Goal: Information Seeking & Learning: Find specific page/section

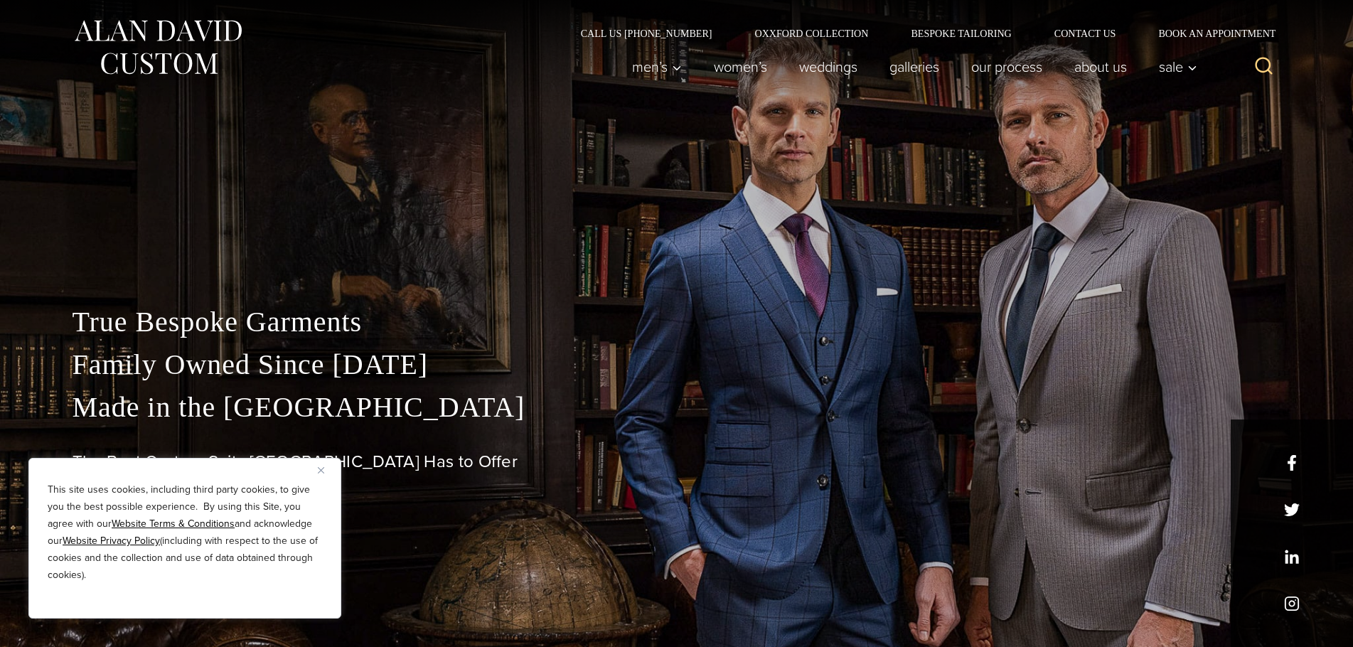
click at [318, 469] on img "Close" at bounding box center [321, 470] width 6 height 6
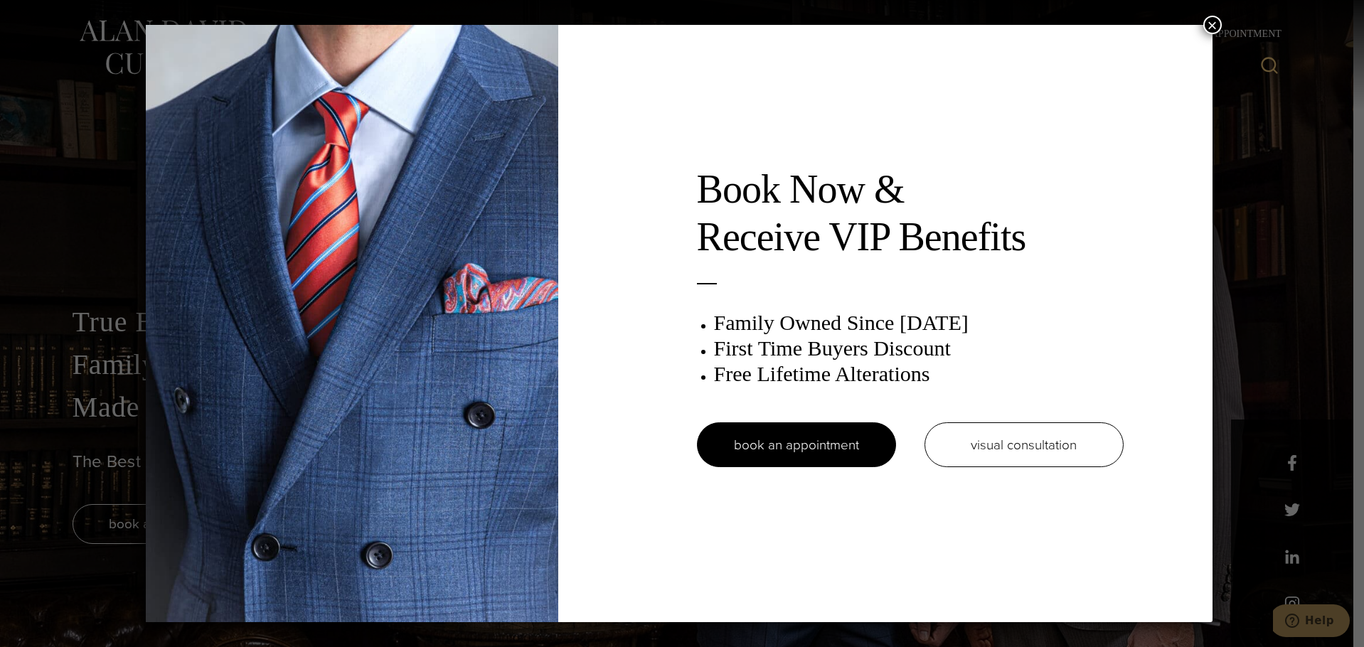
click at [1217, 24] on button "×" at bounding box center [1212, 25] width 18 height 18
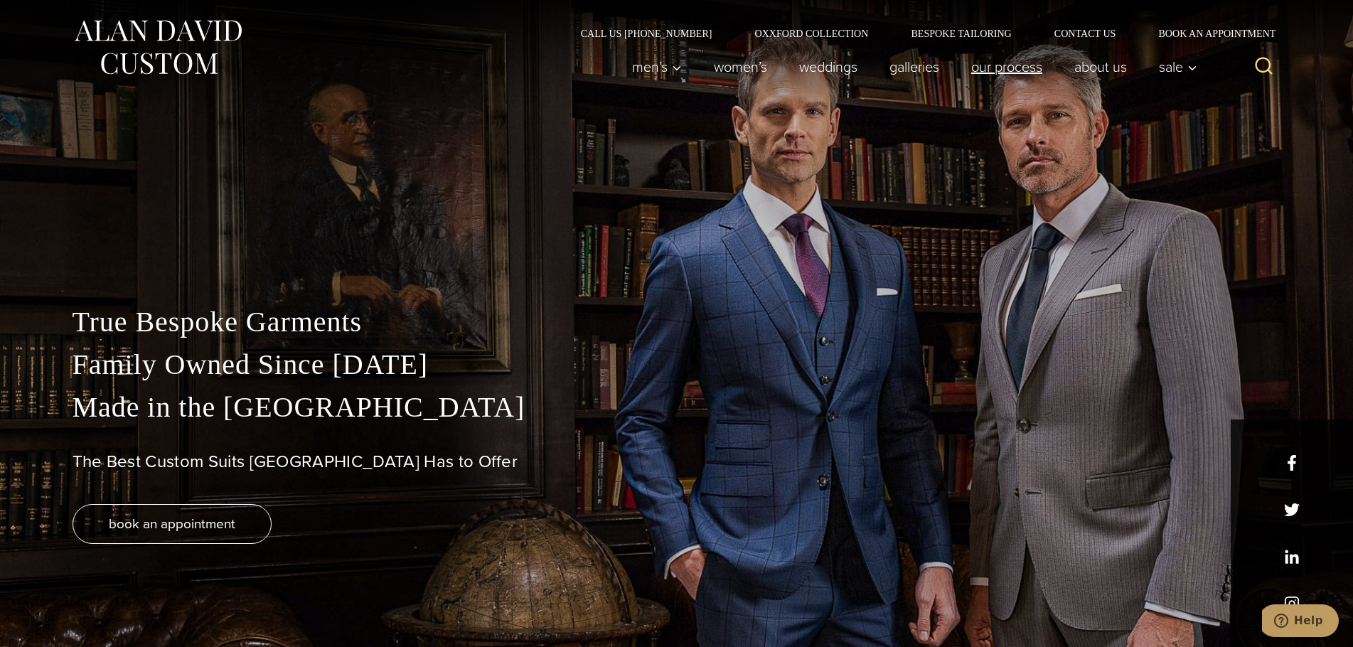
click at [998, 65] on link "Our Process" at bounding box center [1006, 67] width 103 height 28
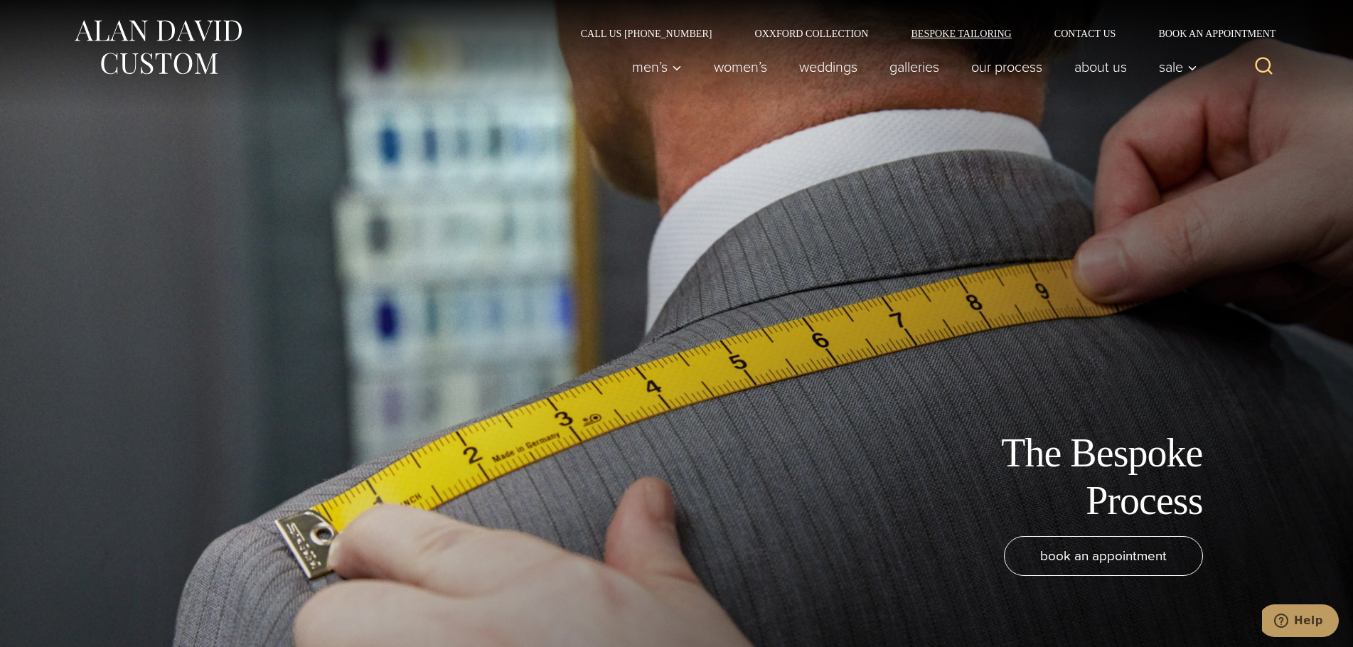
click at [917, 30] on link "Bespoke Tailoring" at bounding box center [961, 33] width 143 height 10
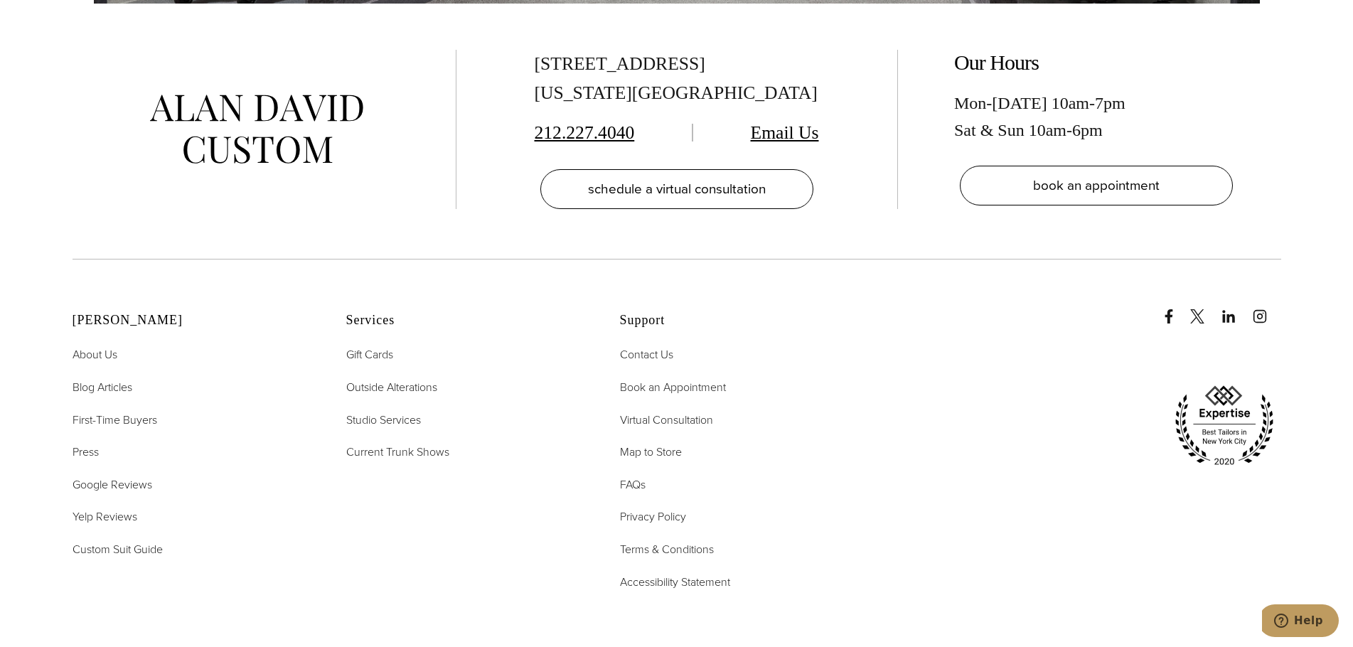
scroll to position [6519, 0]
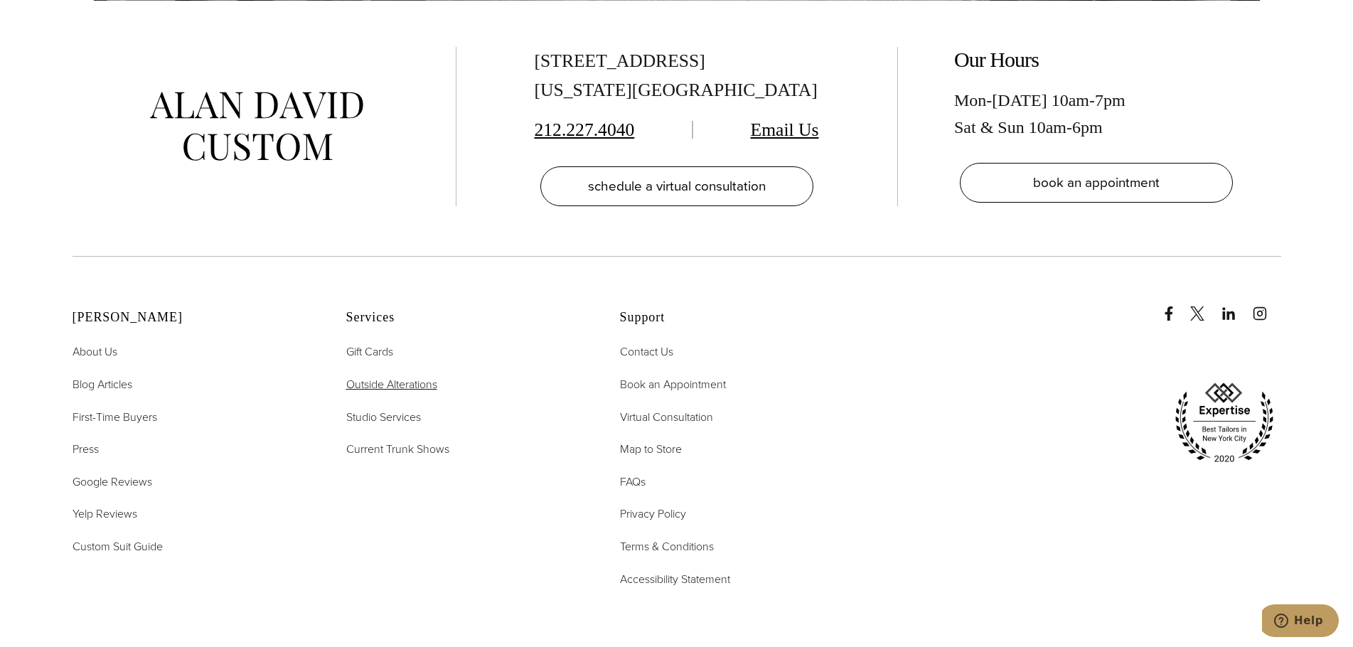
click at [415, 376] on span "Outside Alterations" at bounding box center [391, 384] width 91 height 16
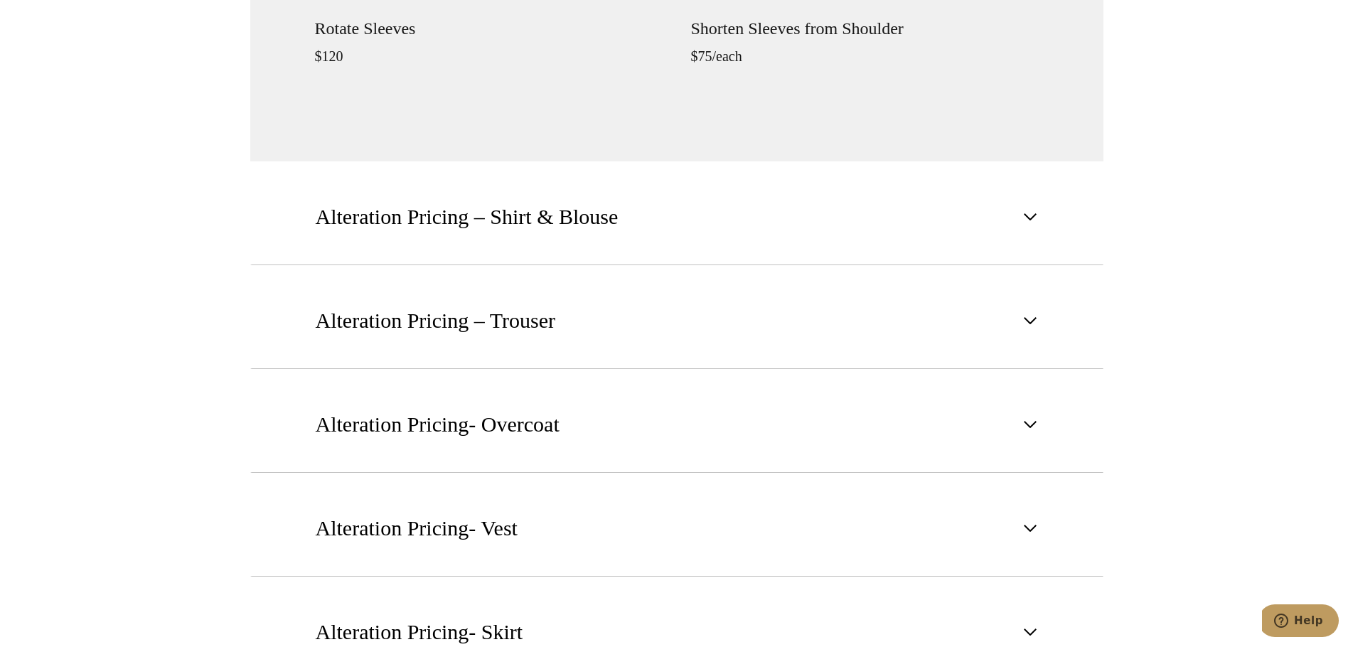
scroll to position [1897, 0]
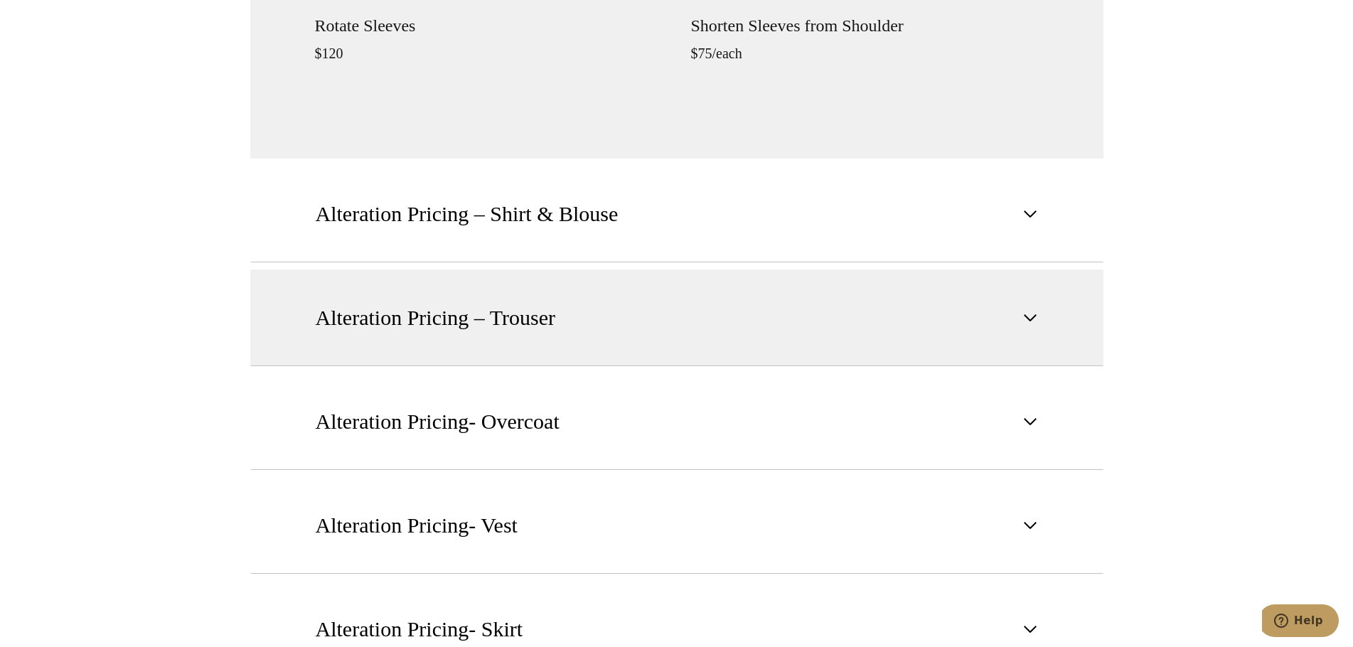
click at [631, 339] on button "Alteration Pricing – Trouser" at bounding box center [676, 318] width 853 height 97
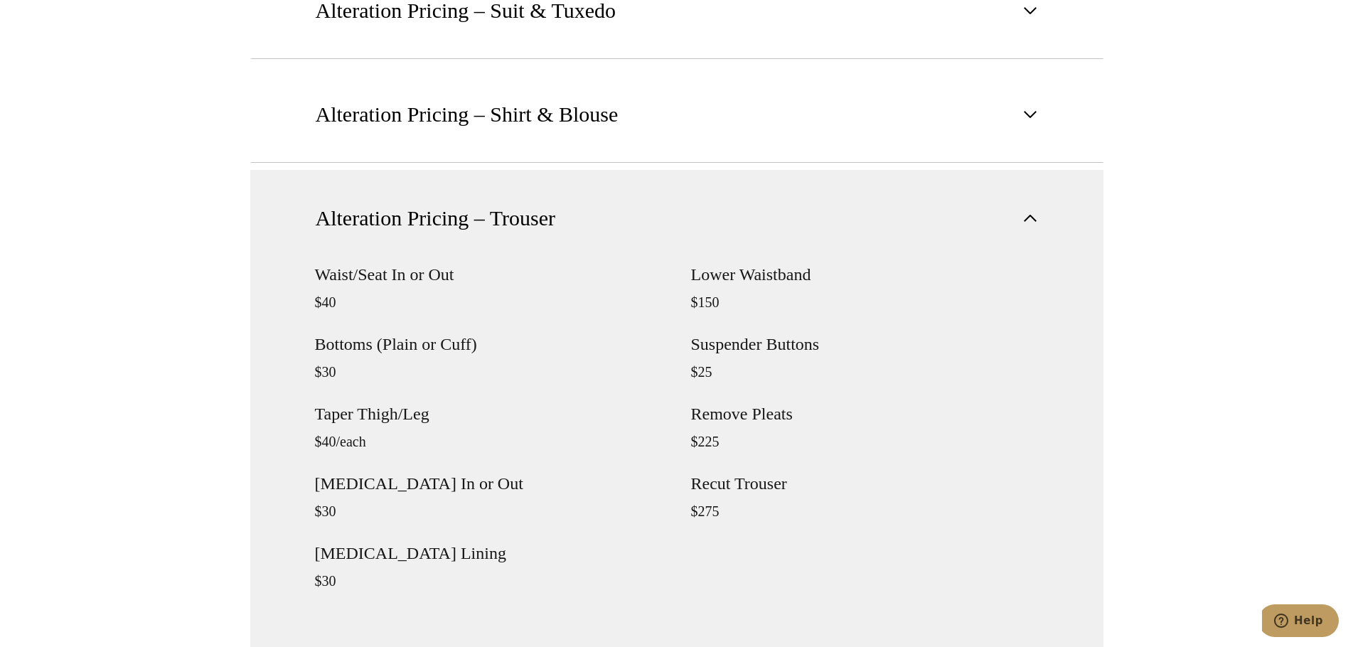
scroll to position [1422, 0]
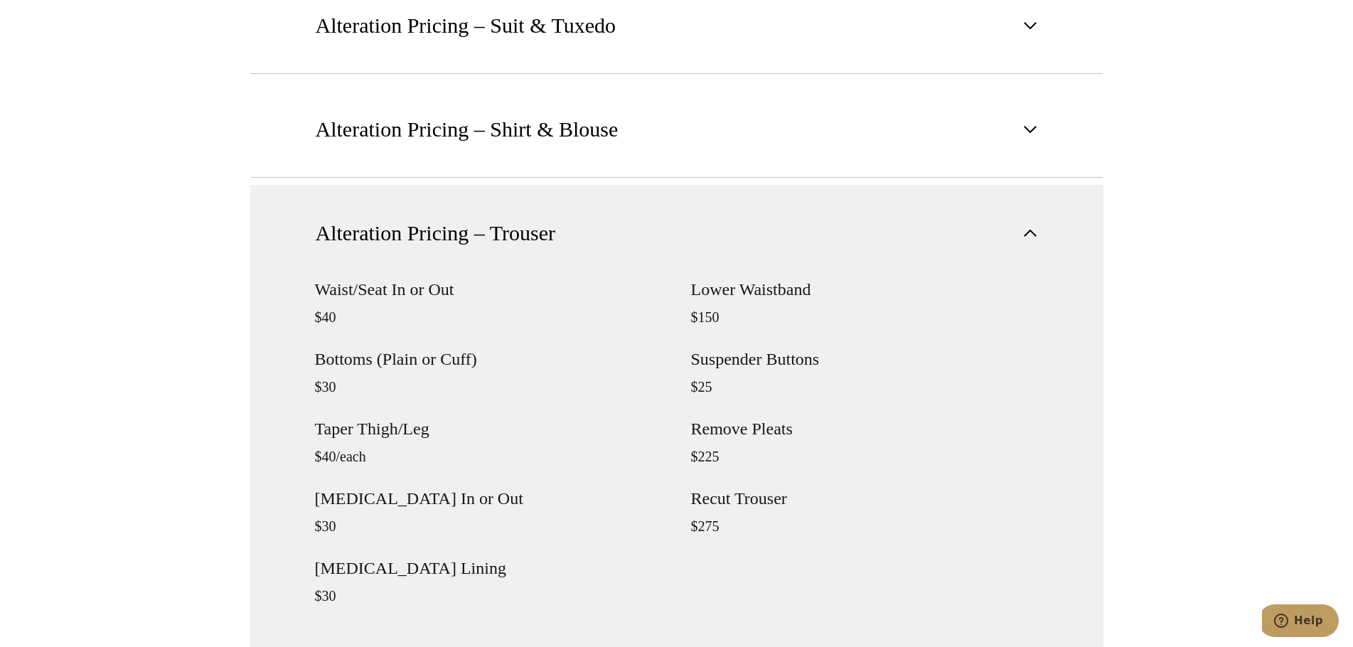
click at [769, 232] on button "Alteration Pricing – Trouser" at bounding box center [676, 233] width 853 height 96
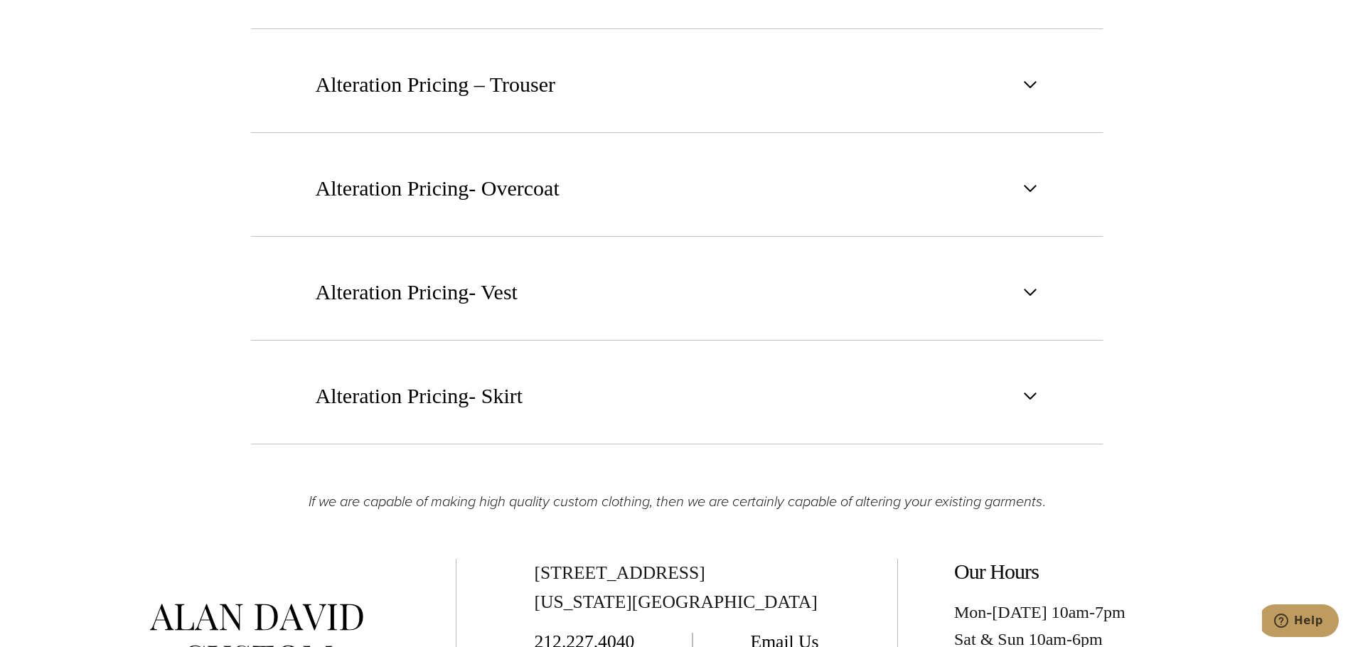
scroll to position [1541, 0]
